Goal: Information Seeking & Learning: Learn about a topic

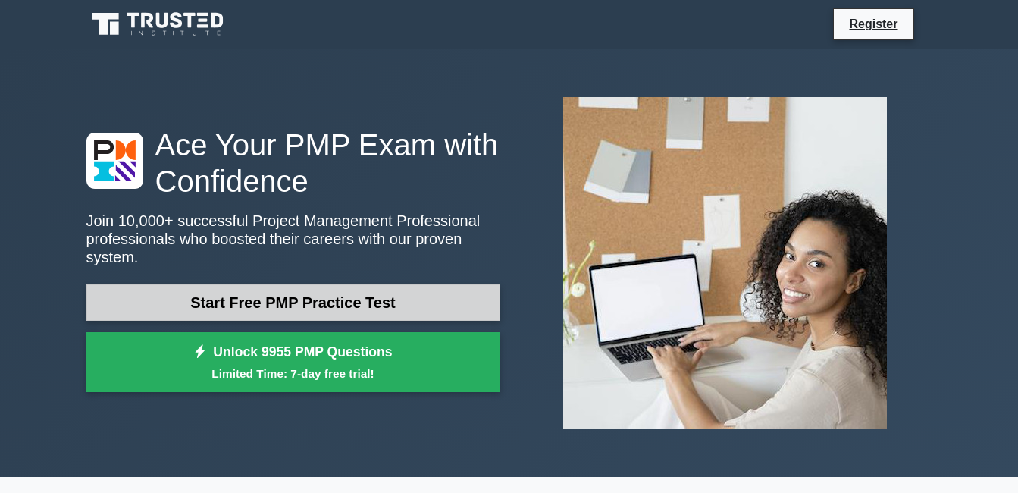
click at [292, 290] on link "Start Free PMP Practice Test" at bounding box center [293, 302] width 414 height 36
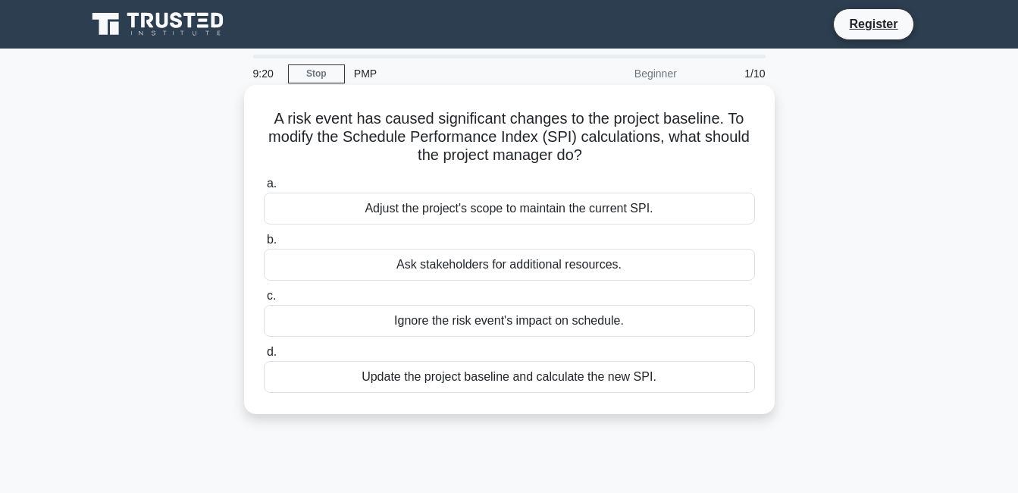
click at [497, 382] on div "Update the project baseline and calculate the new SPI." at bounding box center [509, 377] width 491 height 32
click at [264, 357] on input "d. Update the project baseline and calculate the new SPI." at bounding box center [264, 352] width 0 height 10
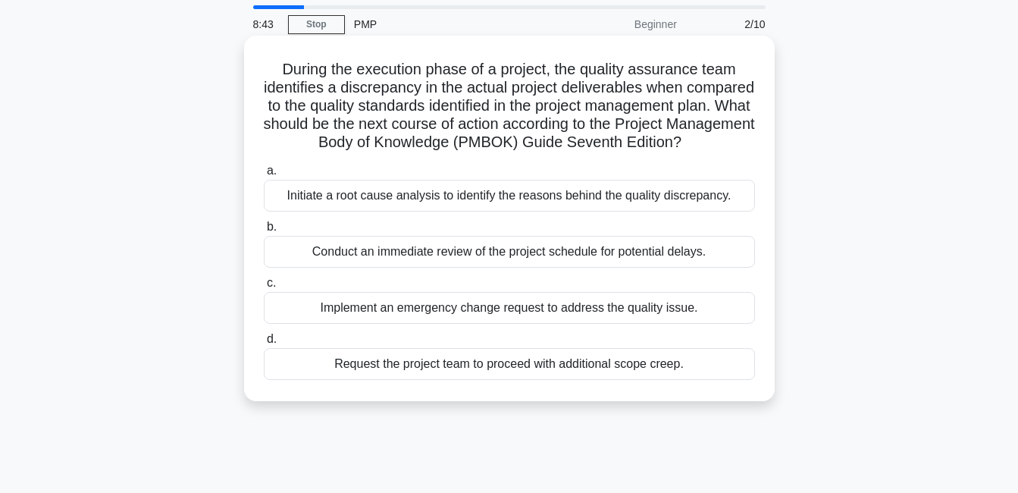
scroll to position [76, 0]
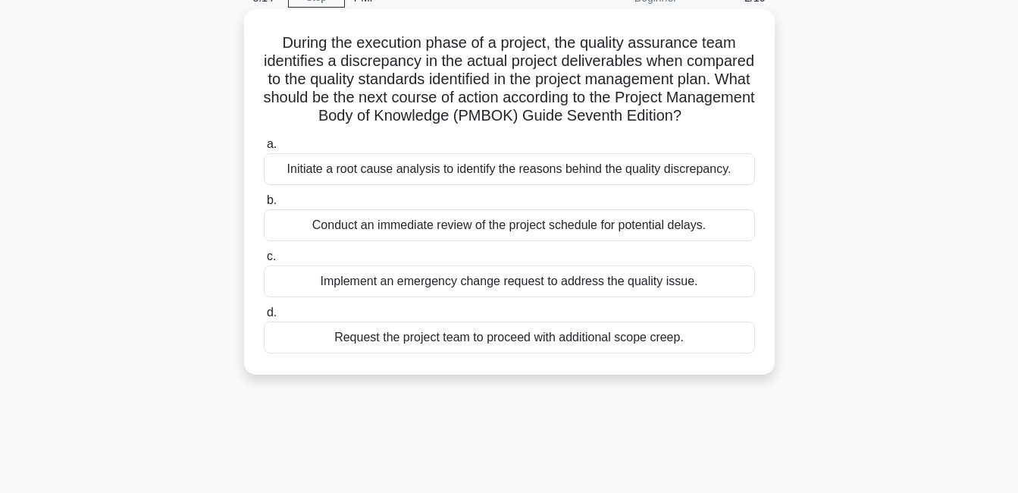
click at [494, 297] on div "Implement an emergency change request to address the quality issue." at bounding box center [509, 281] width 491 height 32
click at [264, 262] on input "c. Implement an emergency change request to address the quality issue." at bounding box center [264, 257] width 0 height 10
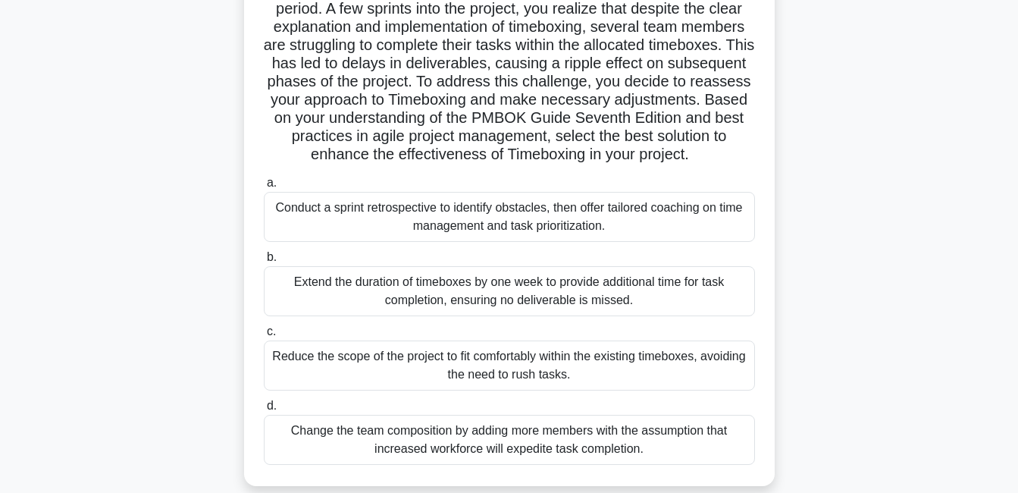
scroll to position [227, 0]
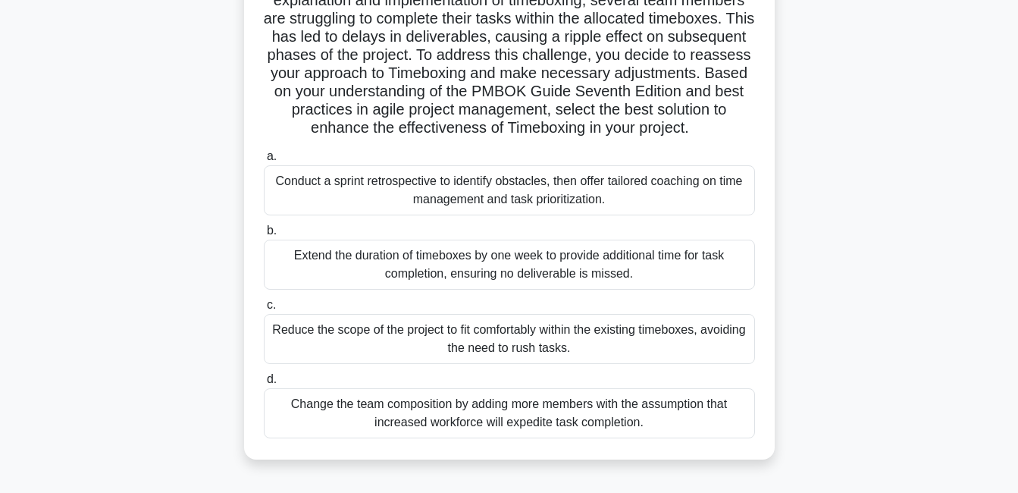
click at [521, 208] on div "Conduct a sprint retrospective to identify obstacles, then offer tailored coach…" at bounding box center [509, 190] width 491 height 50
click at [264, 161] on input "a. Conduct a sprint retrospective to identify obstacles, then offer tailored co…" at bounding box center [264, 157] width 0 height 10
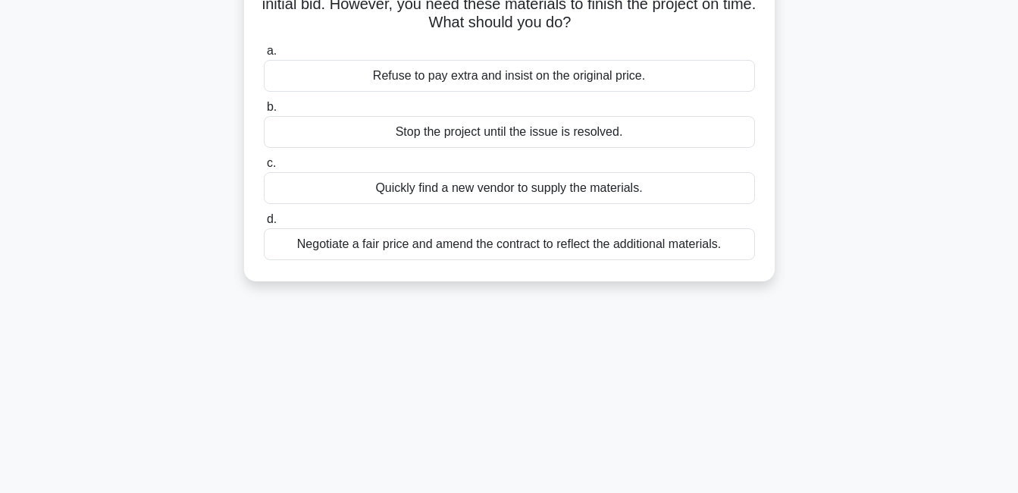
scroll to position [0, 0]
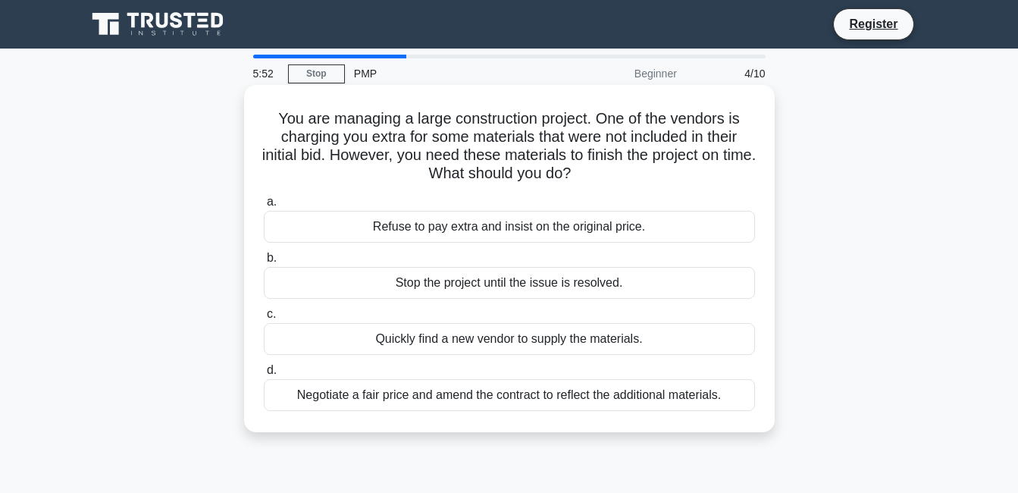
click at [500, 395] on div "Negotiate a fair price and amend the contract to reflect the additional materia…" at bounding box center [509, 395] width 491 height 32
click at [264, 375] on input "d. Negotiate a fair price and amend the contract to reflect the additional mate…" at bounding box center [264, 370] width 0 height 10
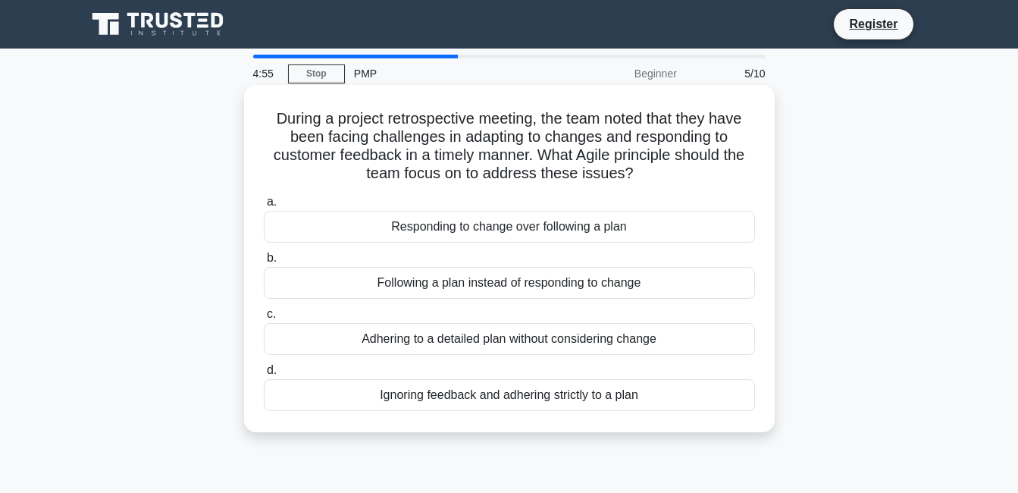
click at [508, 228] on div "Responding to change over following a plan" at bounding box center [509, 227] width 491 height 32
click at [264, 207] on input "a. Responding to change over following a plan" at bounding box center [264, 202] width 0 height 10
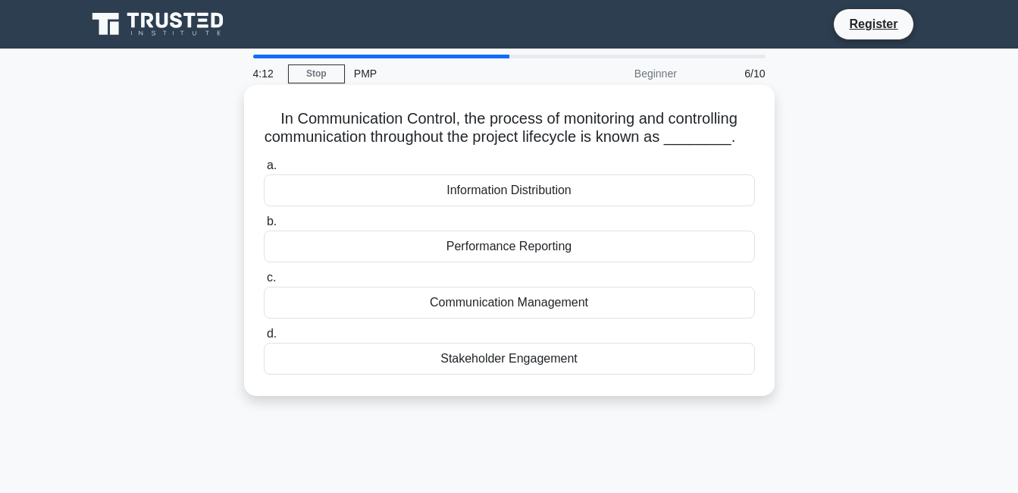
click at [510, 306] on div "Communication Management" at bounding box center [509, 303] width 491 height 32
drag, startPoint x: 510, startPoint y: 306, endPoint x: 493, endPoint y: 309, distance: 17.7
click at [493, 309] on div "Communication Management" at bounding box center [509, 303] width 491 height 32
click at [264, 283] on input "c. Communication Management" at bounding box center [264, 278] width 0 height 10
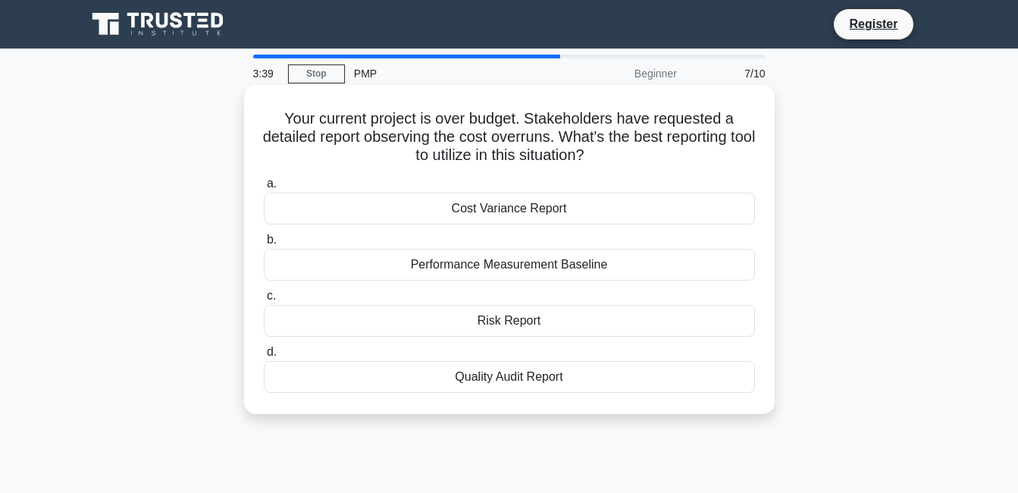
click at [507, 204] on div "Cost Variance Report" at bounding box center [509, 209] width 491 height 32
click at [264, 189] on input "a. Cost Variance Report" at bounding box center [264, 184] width 0 height 10
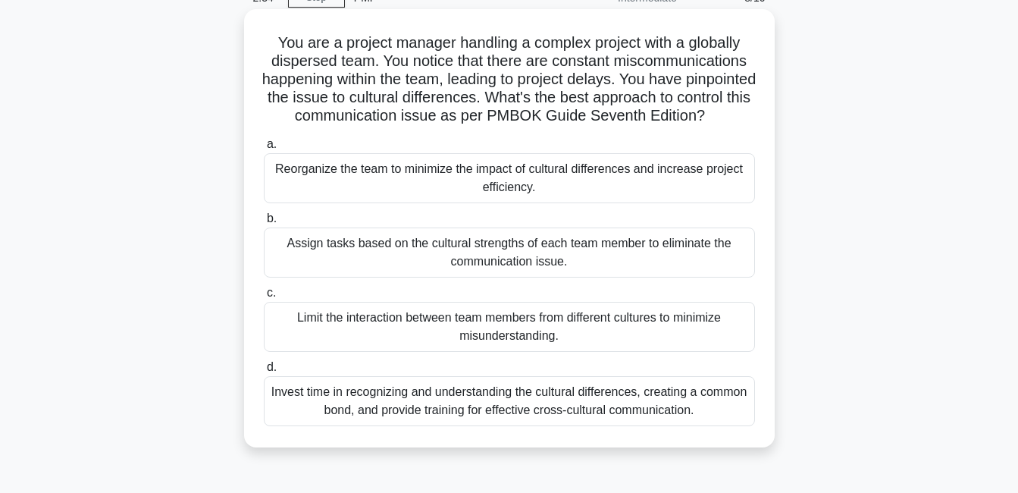
scroll to position [152, 0]
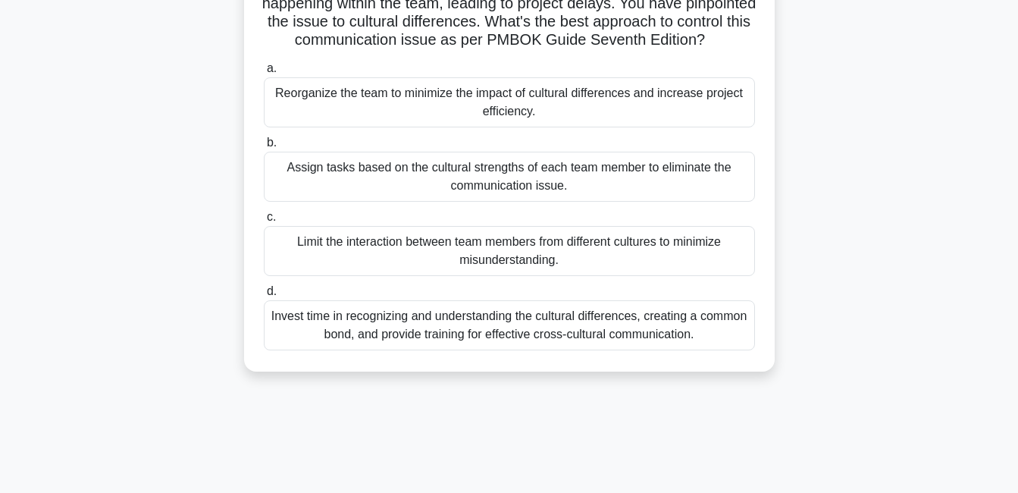
click at [548, 340] on div "Invest time in recognizing and understanding the cultural differences, creating…" at bounding box center [509, 325] width 491 height 50
click at [264, 296] on input "d. Invest time in recognizing and understanding the cultural differences, creat…" at bounding box center [264, 292] width 0 height 10
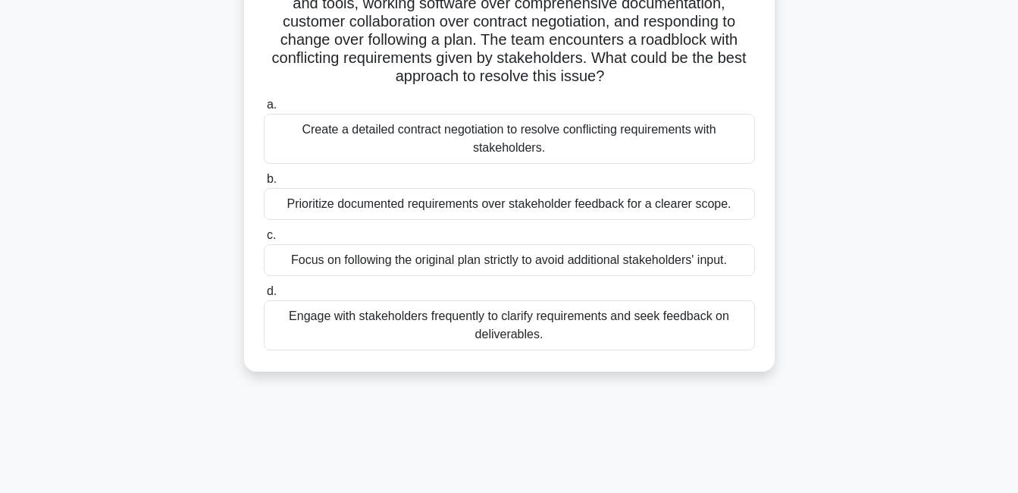
click at [493, 318] on div "Engage with stakeholders frequently to clarify requirements and seek feedback o…" at bounding box center [509, 325] width 491 height 50
click at [264, 296] on input "d. Engage with stakeholders frequently to clarify requirements and seek feedbac…" at bounding box center [264, 292] width 0 height 10
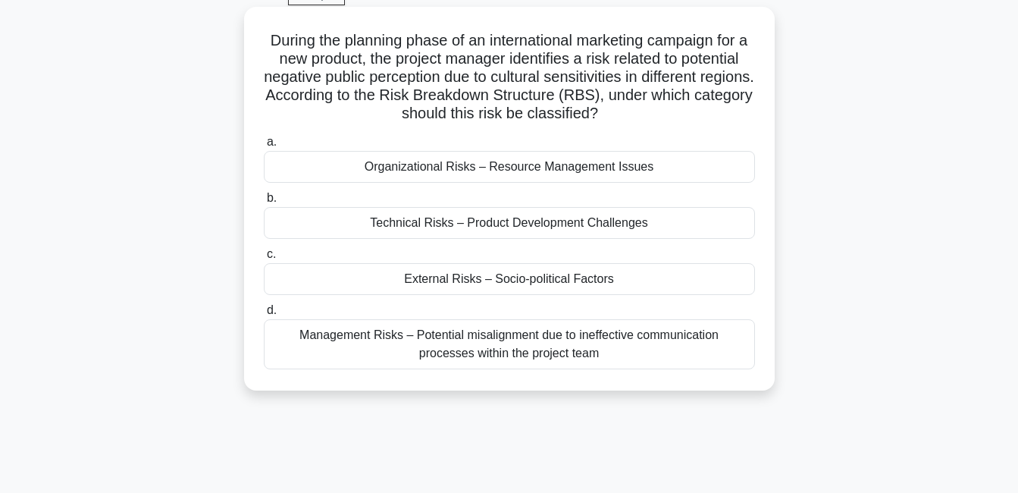
scroll to position [0, 0]
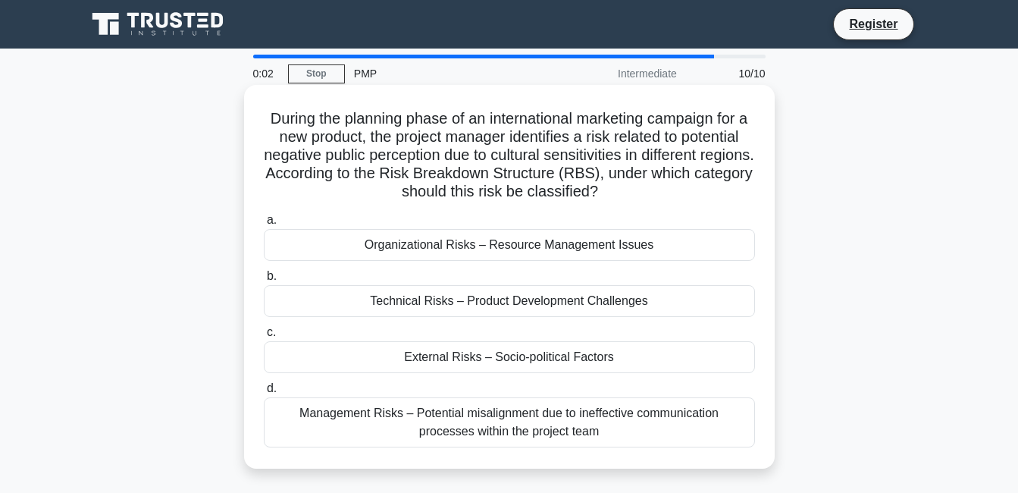
click at [487, 419] on div "Management Risks – Potential misalignment due to ineffective communication proc…" at bounding box center [509, 422] width 491 height 50
drag, startPoint x: 487, startPoint y: 419, endPoint x: 523, endPoint y: 423, distance: 36.6
click at [487, 422] on div at bounding box center [487, 422] width 0 height 0
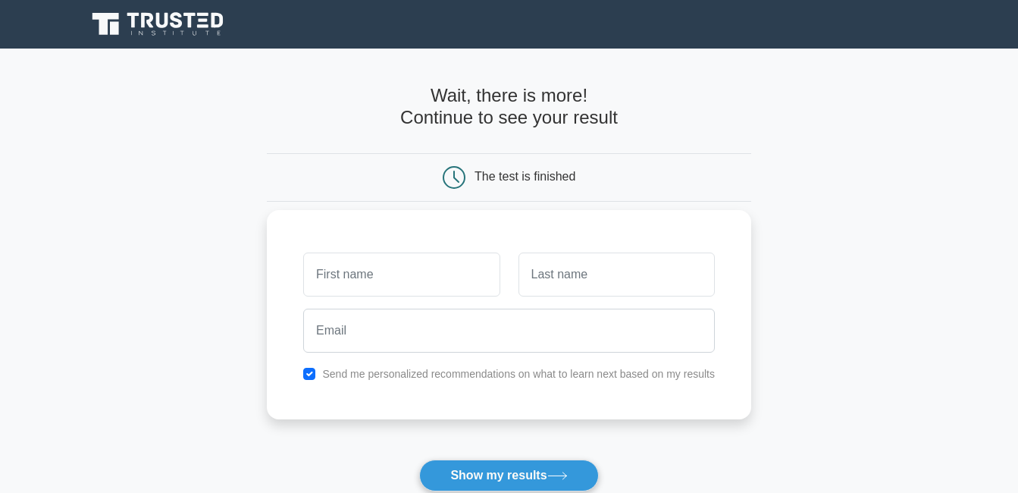
click at [432, 267] on input "text" at bounding box center [401, 274] width 196 height 44
type input "[PERSON_NAME]"
click at [569, 279] on input "text" at bounding box center [617, 274] width 196 height 44
type input "AHIAGBLE"
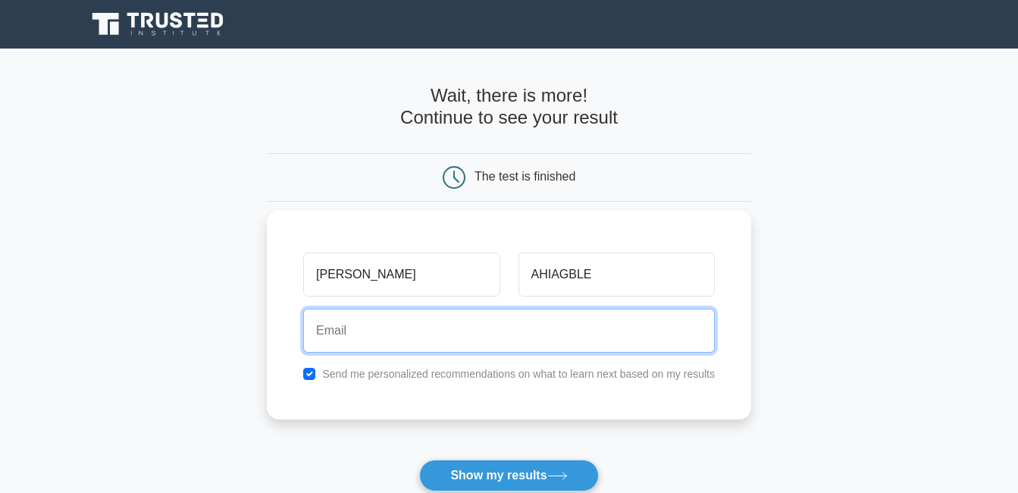
click at [422, 342] on input "email" at bounding box center [509, 331] width 412 height 44
type input "[EMAIL_ADDRESS][DOMAIN_NAME]"
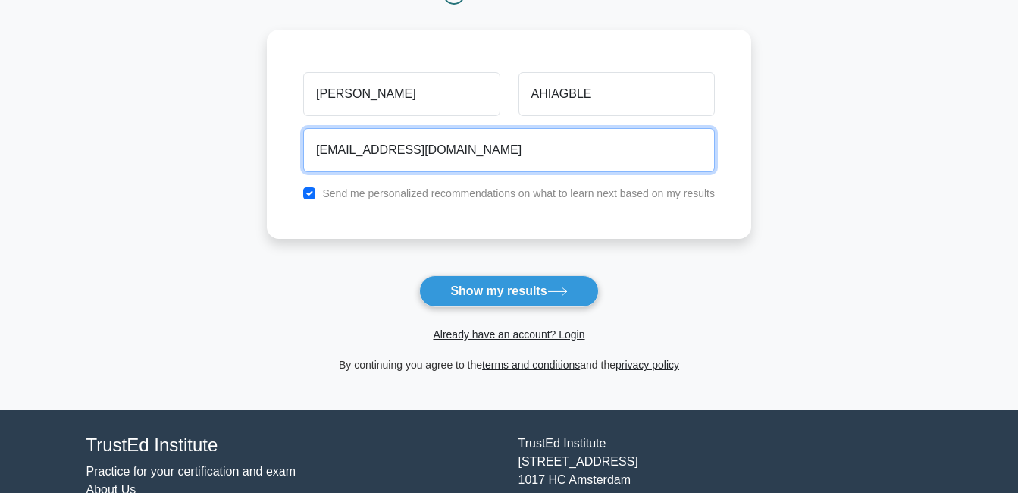
scroll to position [227, 0]
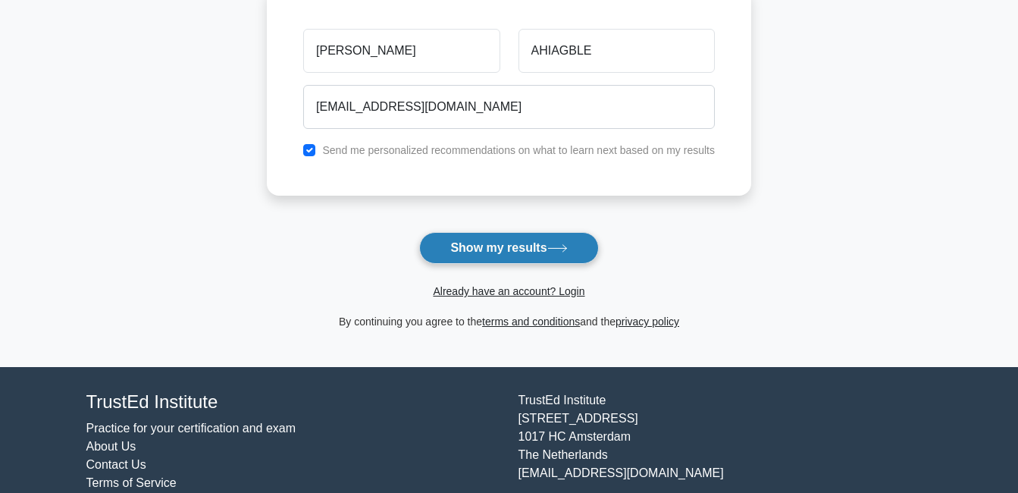
click at [508, 254] on button "Show my results" at bounding box center [508, 248] width 179 height 32
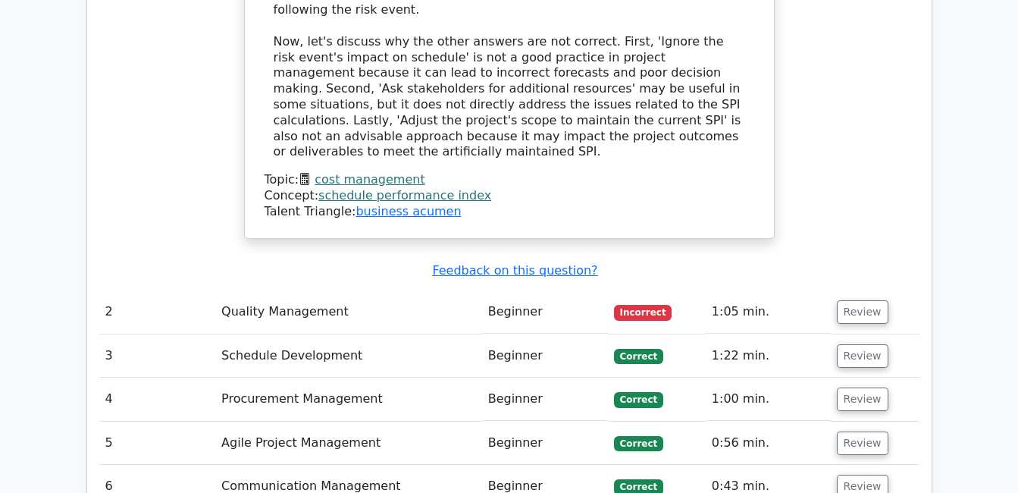
scroll to position [1819, 0]
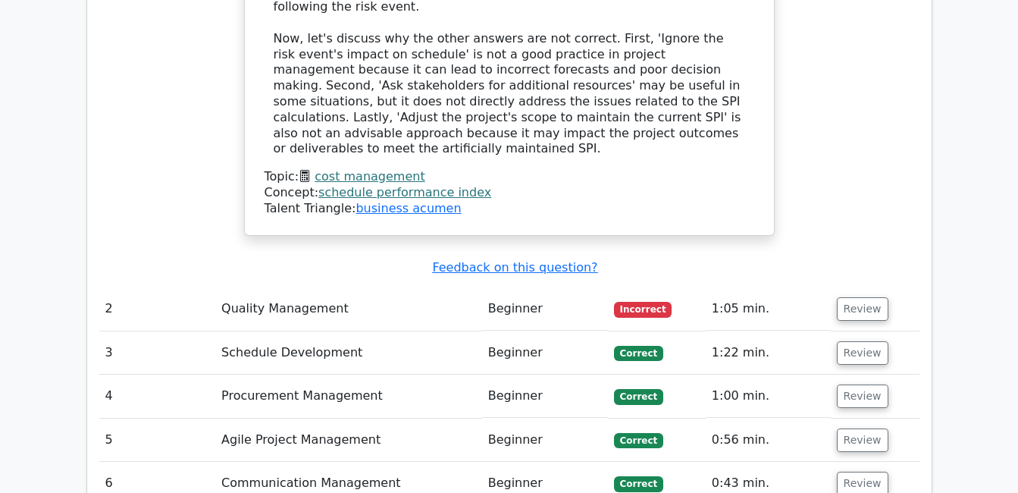
click at [855, 297] on button "Review" at bounding box center [863, 309] width 52 height 24
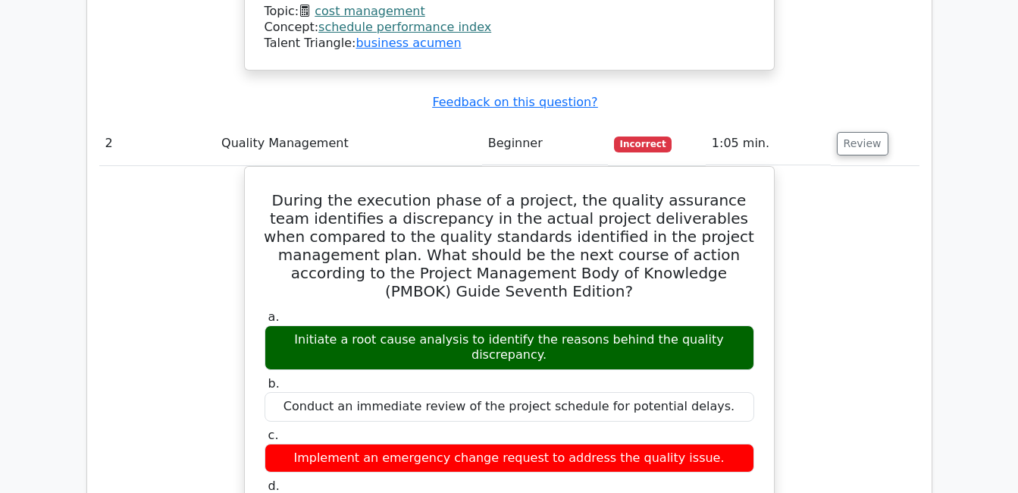
scroll to position [2047, 0]
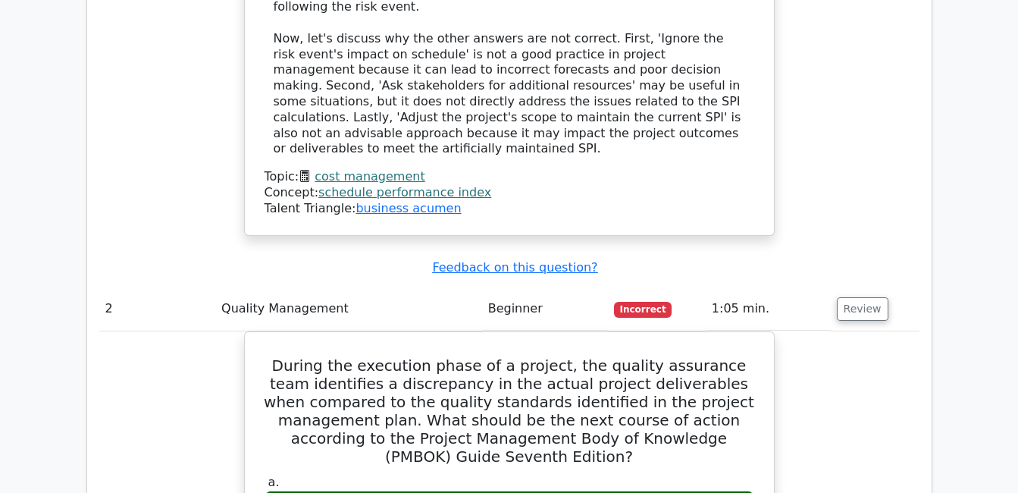
scroll to position [1744, 0]
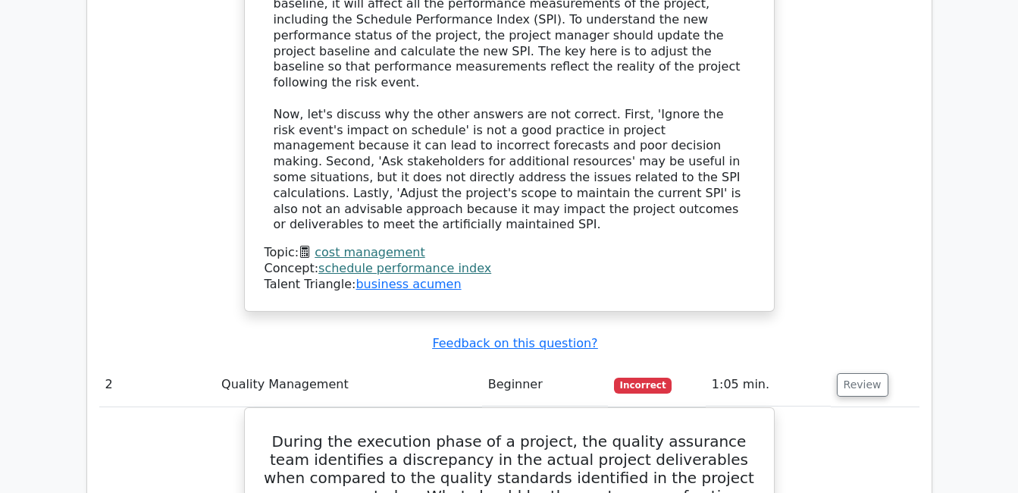
click at [860, 373] on button "Review" at bounding box center [863, 385] width 52 height 24
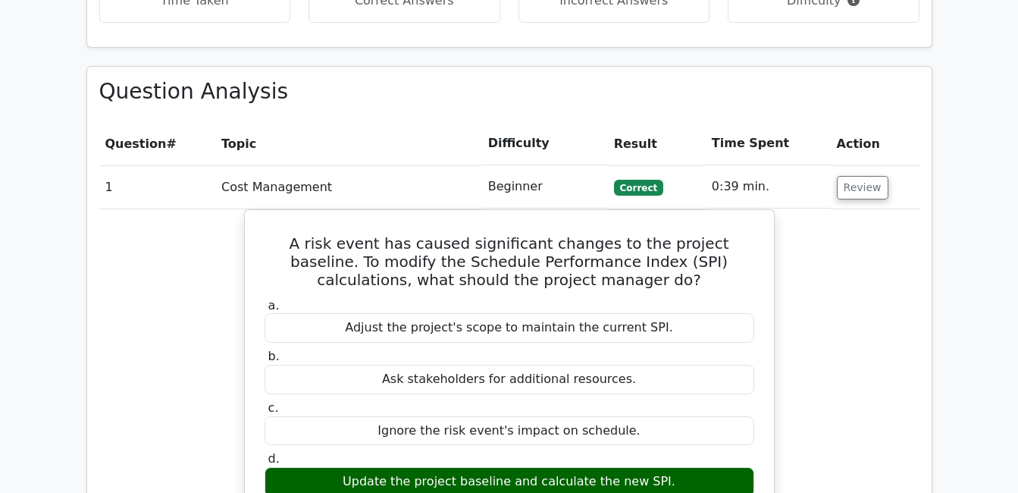
scroll to position [1137, 0]
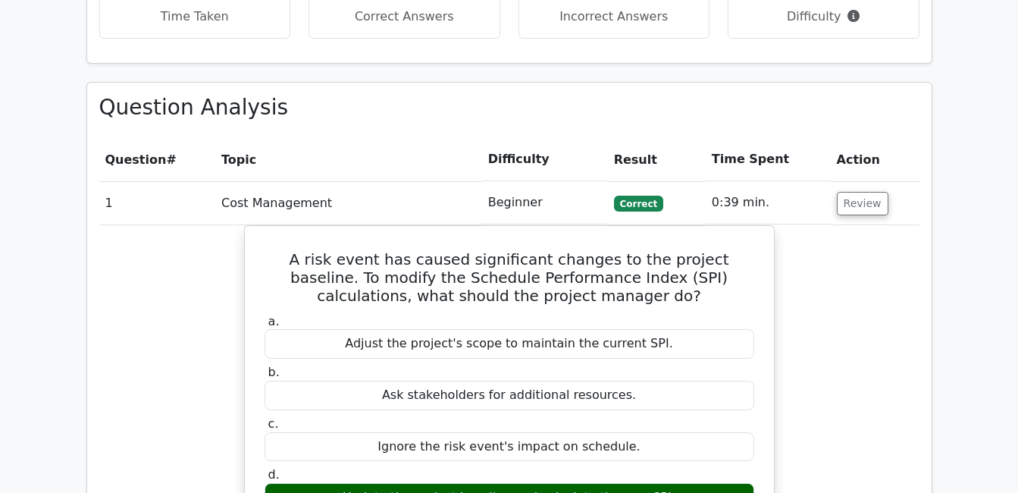
click at [861, 192] on button "Review" at bounding box center [863, 204] width 52 height 24
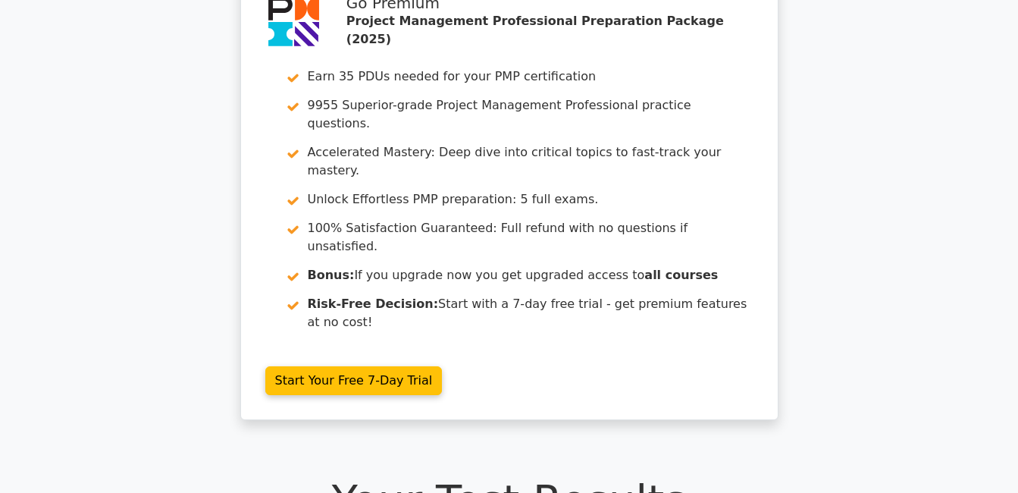
scroll to position [0, 0]
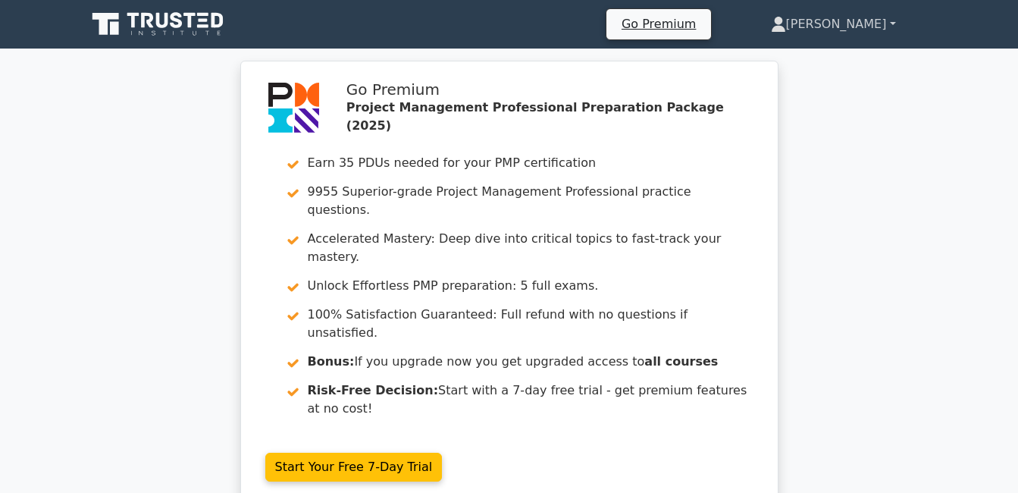
click at [826, 24] on link "Lolonyo Mawuko" at bounding box center [834, 24] width 198 height 30
click at [789, 50] on link "Profile" at bounding box center [795, 60] width 120 height 24
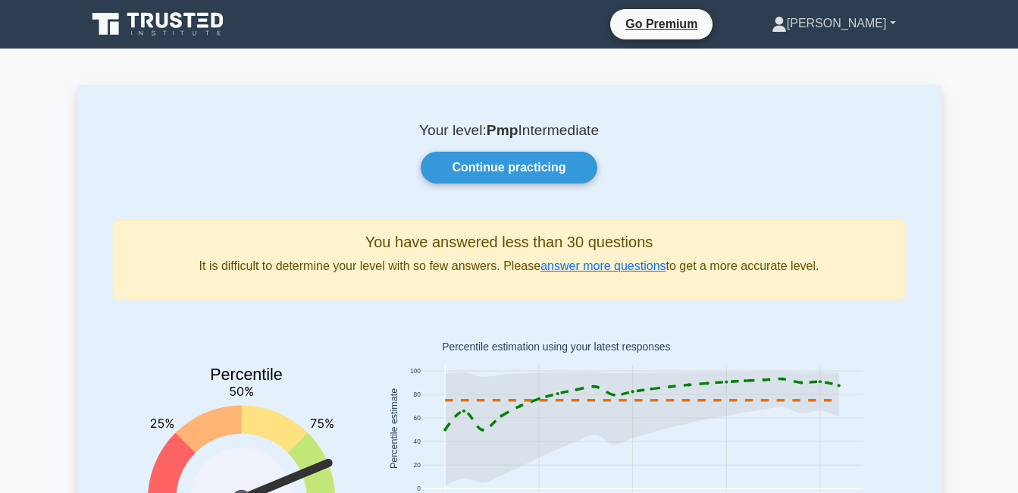
click at [893, 20] on link "[PERSON_NAME]" at bounding box center [833, 23] width 197 height 30
click at [776, 80] on link "Settings" at bounding box center [796, 83] width 120 height 24
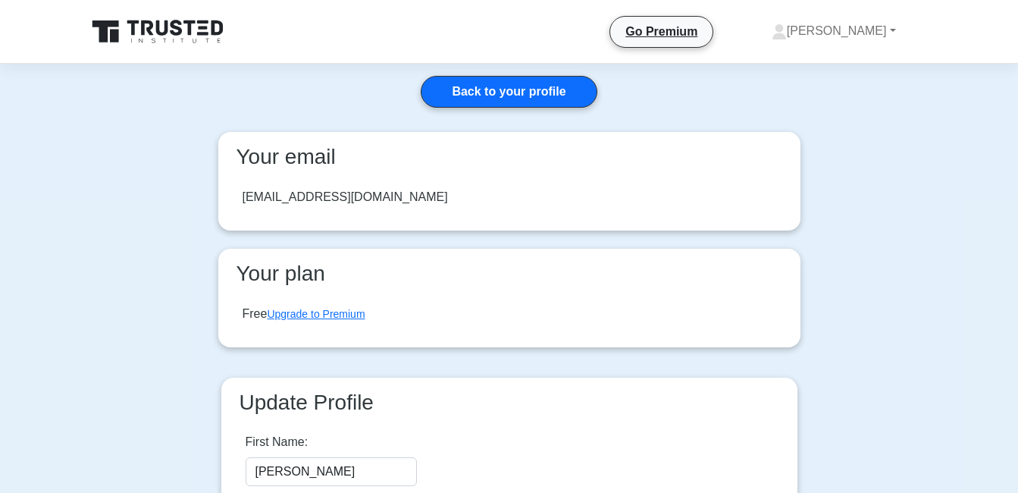
click at [252, 312] on div "Free Upgrade to Premium" at bounding box center [304, 314] width 123 height 18
click at [322, 318] on link "Upgrade to Premium" at bounding box center [316, 314] width 98 height 12
